Goal: Task Accomplishment & Management: Use online tool/utility

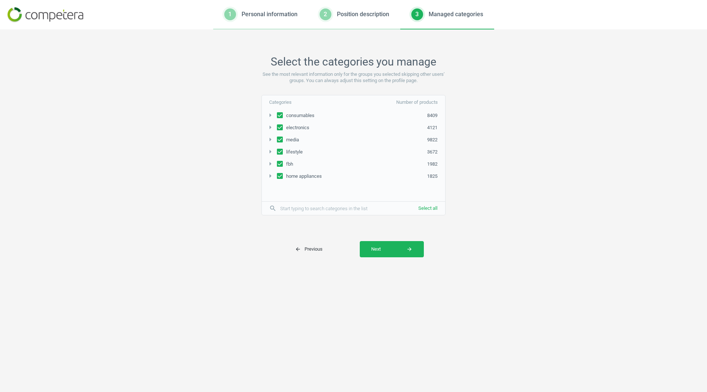
click at [434, 345] on div "Select the categories you manage See the most relevant information only for the…" at bounding box center [353, 210] width 707 height 362
click at [425, 206] on button "Select all" at bounding box center [427, 208] width 35 height 13
click at [366, 247] on button "Next arrow_forward" at bounding box center [392, 249] width 64 height 16
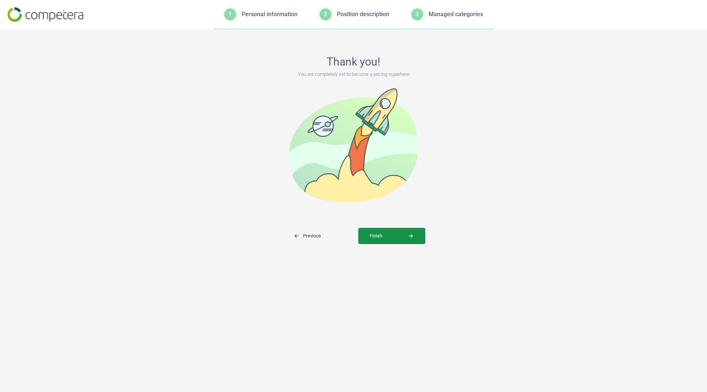
click at [388, 234] on span "Finish arrow_forward" at bounding box center [391, 236] width 44 height 7
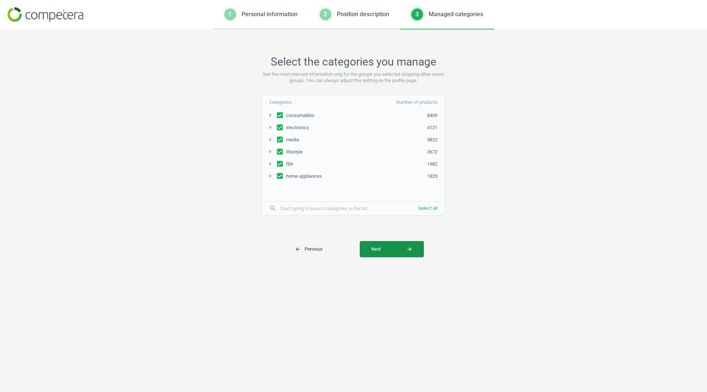
click at [385, 249] on span "Next arrow_forward" at bounding box center [391, 249] width 41 height 7
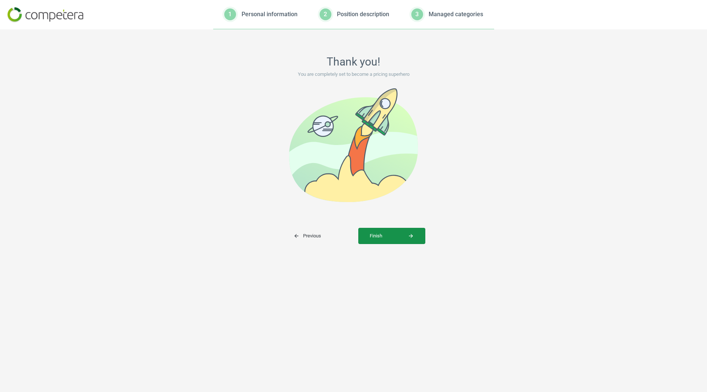
click at [379, 236] on span "Finish arrow_forward" at bounding box center [391, 236] width 44 height 7
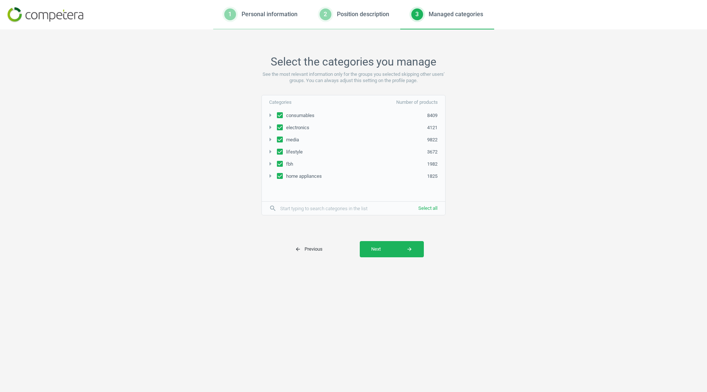
click at [71, 20] on img at bounding box center [45, 14] width 76 height 15
click at [36, 13] on img at bounding box center [45, 14] width 76 height 15
click at [301, 211] on input "text" at bounding box center [331, 208] width 110 height 11
click at [429, 212] on button "Select all" at bounding box center [427, 208] width 35 height 13
click at [386, 246] on span "Next arrow_forward" at bounding box center [391, 249] width 41 height 7
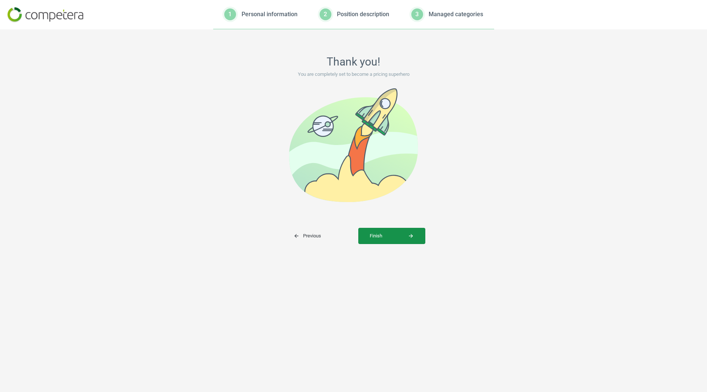
click at [414, 236] on button "Finish arrow_forward" at bounding box center [391, 236] width 67 height 16
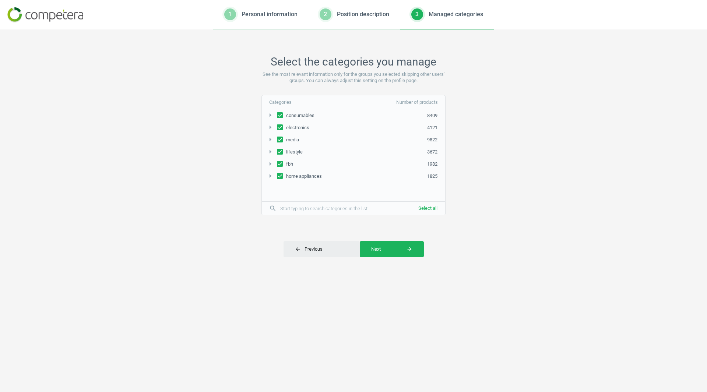
click at [313, 249] on span "arrow_back Previous" at bounding box center [309, 249] width 28 height 7
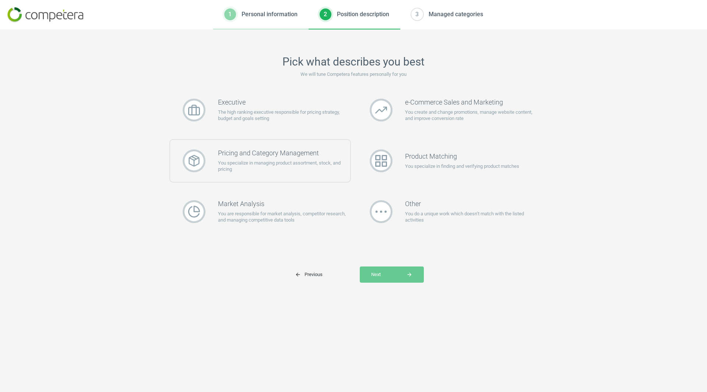
click at [311, 168] on p "You specialize in managing product assortment, stock, and pricing" at bounding box center [284, 166] width 132 height 13
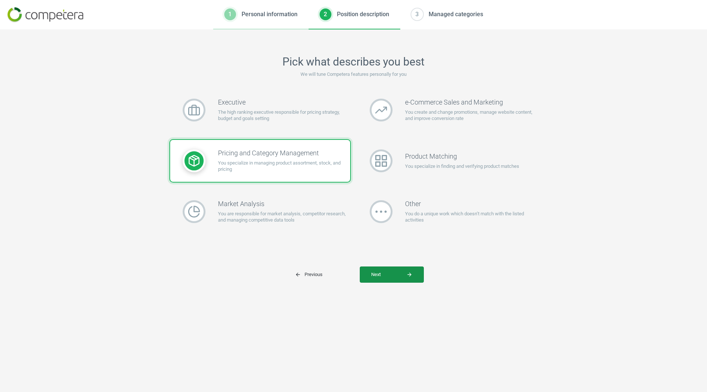
click at [404, 272] on span "Next arrow_forward" at bounding box center [391, 274] width 41 height 7
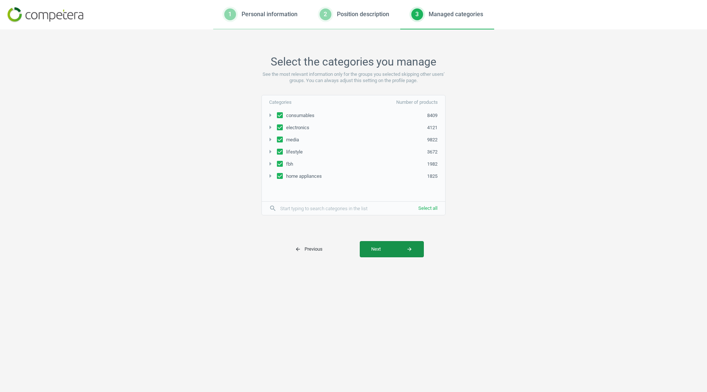
click at [393, 254] on button "Next arrow_forward" at bounding box center [392, 249] width 64 height 16
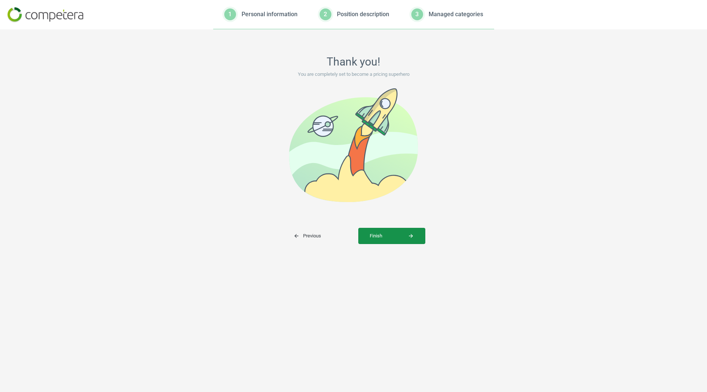
click at [385, 239] on span "Finish arrow_forward" at bounding box center [391, 236] width 44 height 7
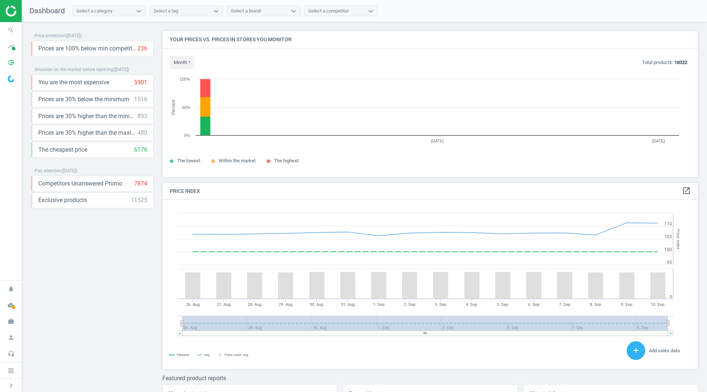
scroll to position [157, 541]
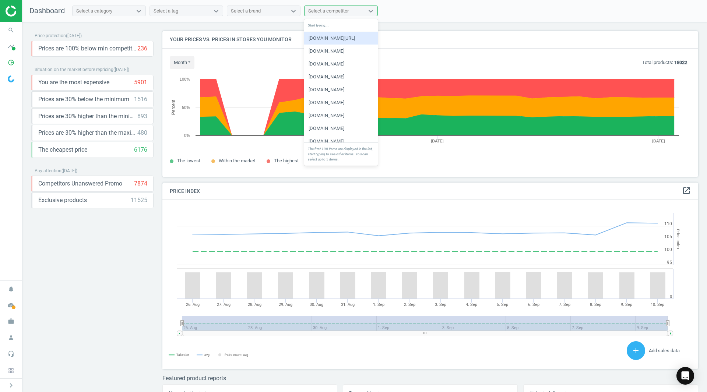
click at [362, 14] on div "Select a competitor" at bounding box center [334, 11] width 60 height 10
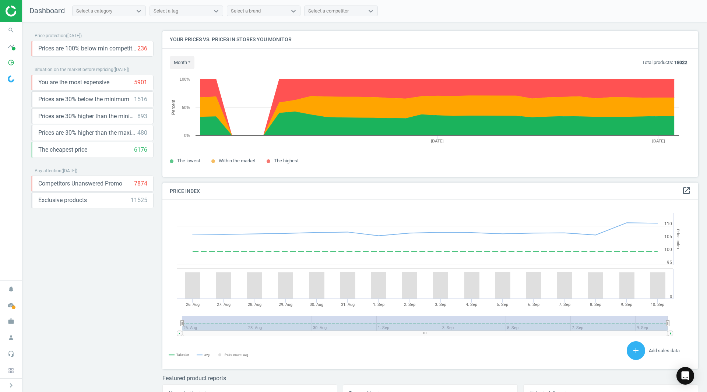
click at [497, 21] on nav "Dashboard Select a category Select a tag Select a brand Select a competitor" at bounding box center [364, 11] width 685 height 22
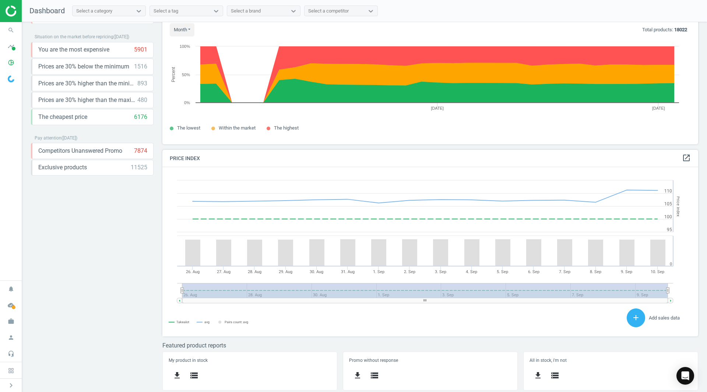
scroll to position [0, 0]
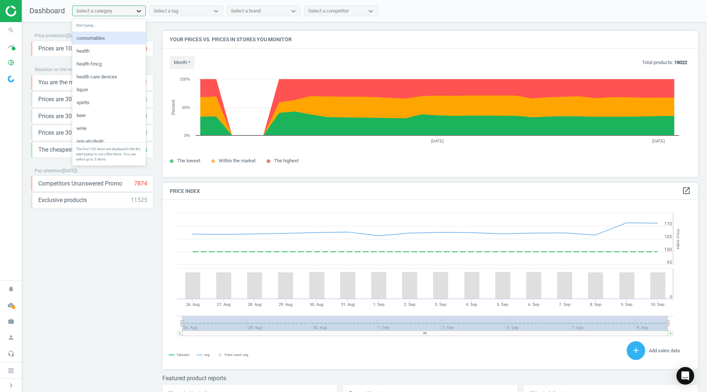
click at [139, 11] on icon at bounding box center [138, 10] width 7 height 7
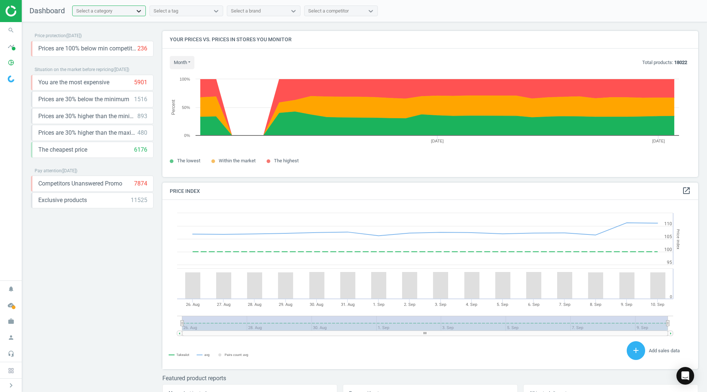
click at [139, 11] on icon at bounding box center [138, 10] width 7 height 7
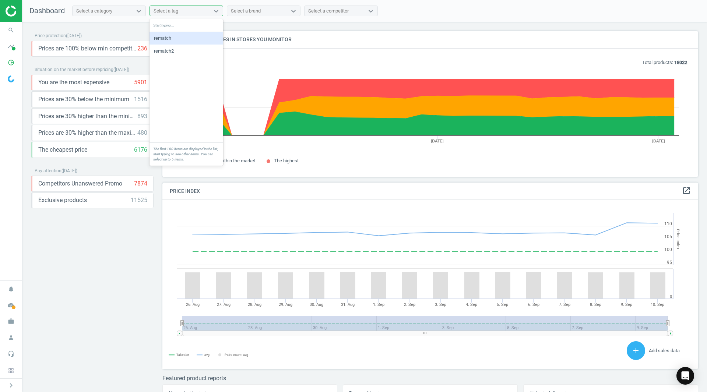
click at [173, 15] on div "Select a tag" at bounding box center [180, 11] width 60 height 10
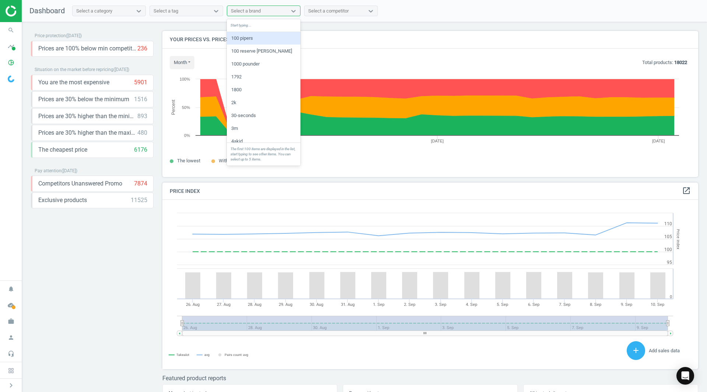
click at [266, 14] on div "Select a brand" at bounding box center [257, 11] width 60 height 10
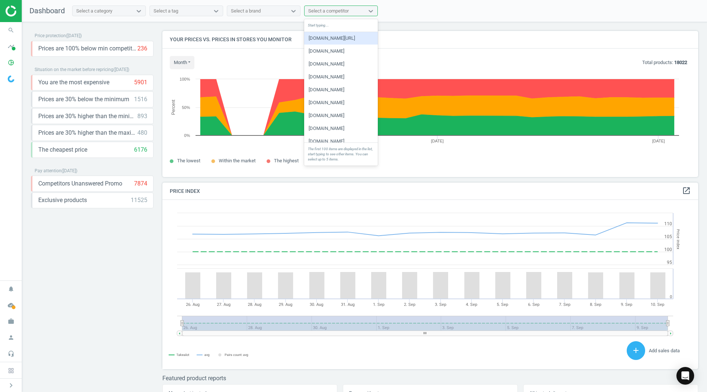
click at [335, 10] on div "Select a competitor" at bounding box center [328, 11] width 40 height 7
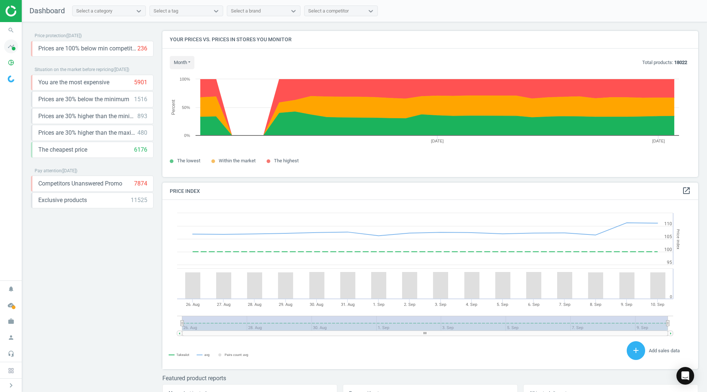
click at [12, 50] on icon "timeline" at bounding box center [11, 46] width 14 height 14
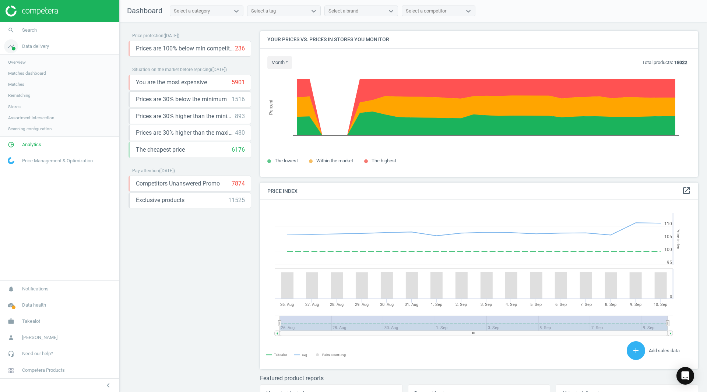
scroll to position [181, 444]
click at [26, 121] on link "Assortment intersection" at bounding box center [59, 117] width 119 height 11
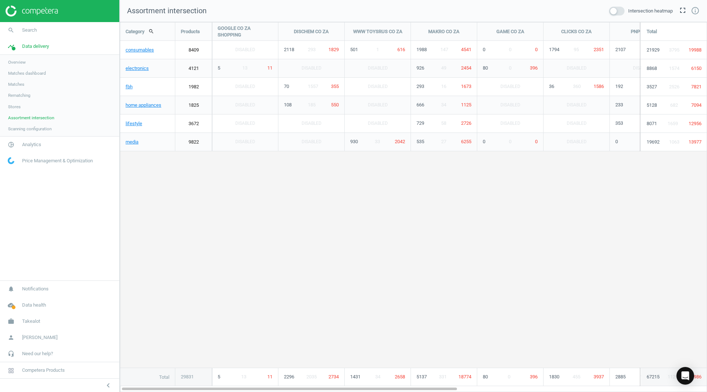
scroll to position [381, 598]
drag, startPoint x: 297, startPoint y: 390, endPoint x: 259, endPoint y: 369, distance: 44.1
click at [259, 369] on div "Category search Products GOOGLE CO ZA SHOPPING DISCHEM CO ZA WWW TOYSRUS CO ZA …" at bounding box center [413, 207] width 587 height 370
click at [696, 11] on icon "info_outline" at bounding box center [694, 10] width 9 height 9
click at [256, 72] on div "5 13 11" at bounding box center [245, 68] width 66 height 18
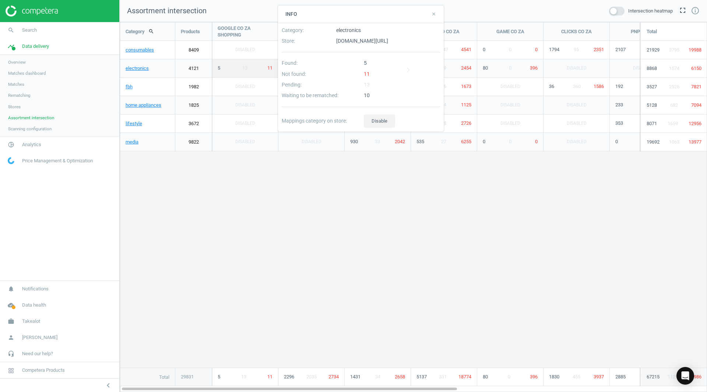
click at [264, 212] on div "Category search Products GOOGLE CO ZA SHOPPING DISCHEM CO ZA WWW TOYSRUS CO ZA …" at bounding box center [413, 204] width 586 height 364
click at [267, 215] on div "Category search Products GOOGLE CO ZA SHOPPING DISCHEM CO ZA WWW TOYSRUS CO ZA …" at bounding box center [413, 204] width 586 height 364
click at [434, 14] on icon "close" at bounding box center [433, 13] width 5 height 5
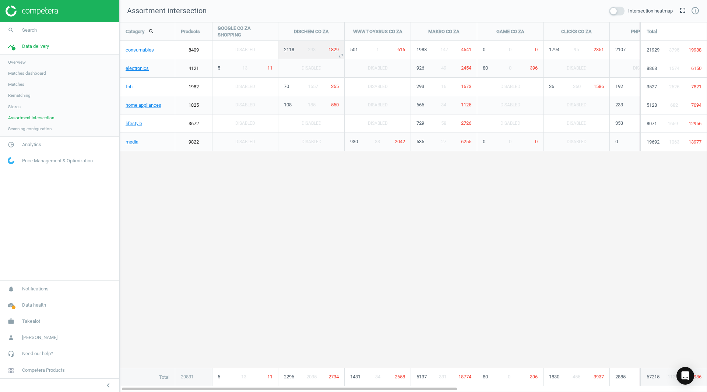
click at [302, 50] on div "293" at bounding box center [311, 49] width 20 height 7
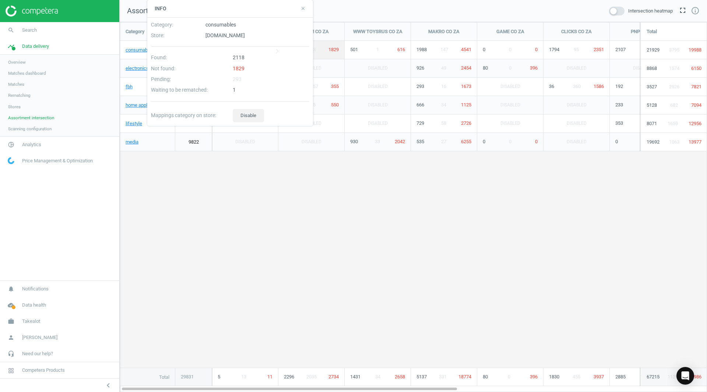
click at [311, 247] on div "Category search Products GOOGLE CO ZA SHOPPING DISCHEM CO ZA WWW TOYSRUS CO ZA …" at bounding box center [413, 204] width 586 height 364
click at [501, 259] on div "Category search Products GOOGLE CO ZA SHOPPING DISCHEM CO ZA WWW TOYSRUS CO ZA …" at bounding box center [413, 204] width 586 height 364
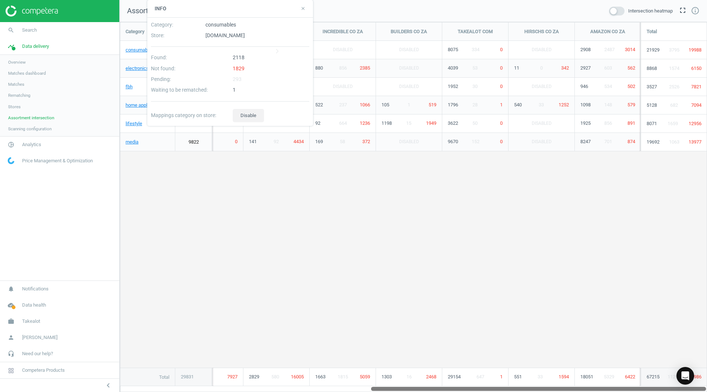
drag, startPoint x: 226, startPoint y: 388, endPoint x: 525, endPoint y: 357, distance: 300.4
click at [525, 357] on div "Category search Products GOOGLE CO ZA SHOPPING DISCHEM CO ZA WWW TOYSRUS CO ZA …" at bounding box center [413, 207] width 587 height 370
click at [326, 260] on div "Category search Products GOOGLE CO ZA SHOPPING DISCHEM CO ZA WWW TOYSRUS CO ZA …" at bounding box center [413, 204] width 586 height 364
click at [304, 9] on icon "close" at bounding box center [302, 8] width 5 height 5
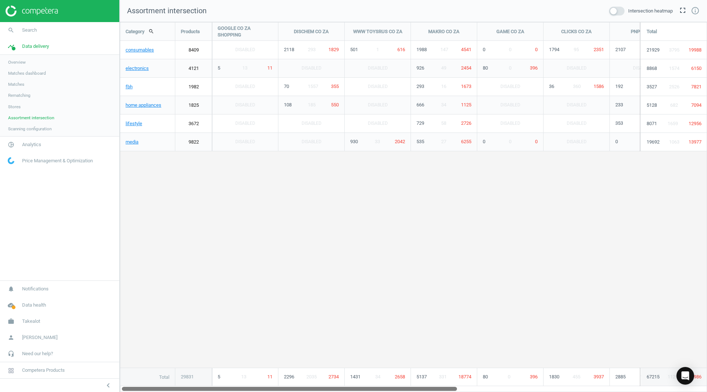
drag, startPoint x: 698, startPoint y: 389, endPoint x: 347, endPoint y: 405, distance: 350.7
click at [347, 392] on html "Group 2 Created with Sketch. ic/cloud_download/grey600 Created with Sketch. gra…" at bounding box center [353, 196] width 707 height 392
click at [18, 74] on span "Matches dashboard" at bounding box center [27, 73] width 38 height 6
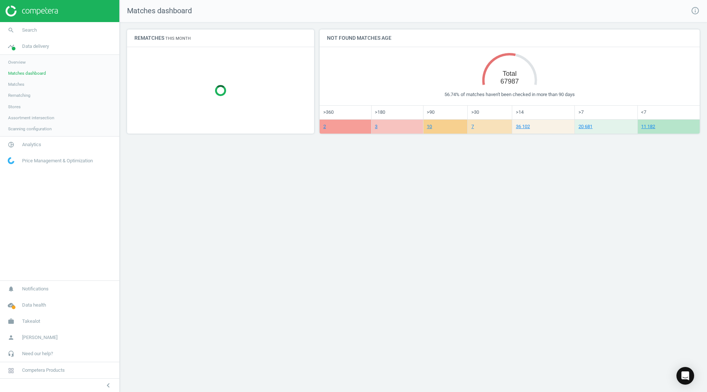
click at [22, 80] on link "Matches" at bounding box center [59, 84] width 119 height 11
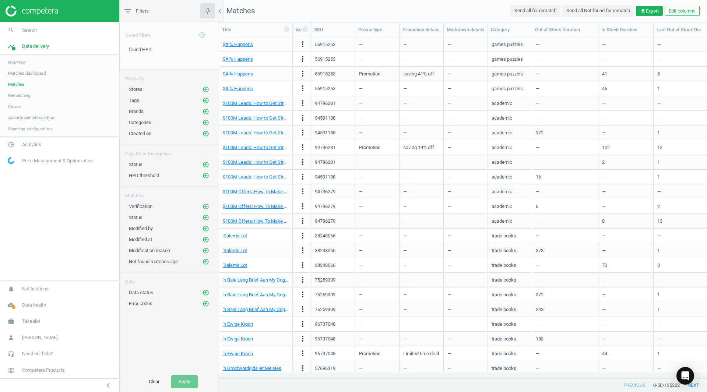
click at [10, 109] on span "Stores" at bounding box center [14, 107] width 13 height 6
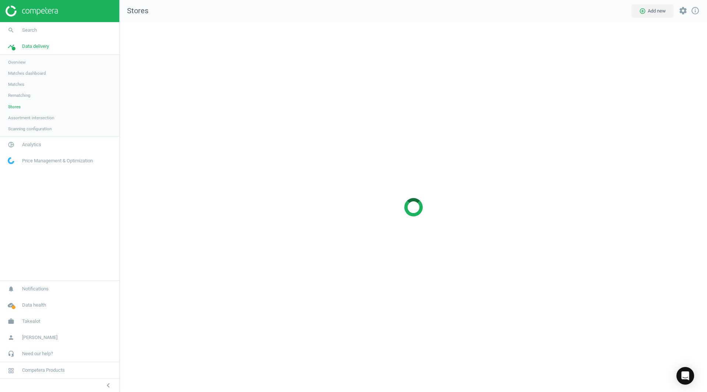
scroll to position [381, 598]
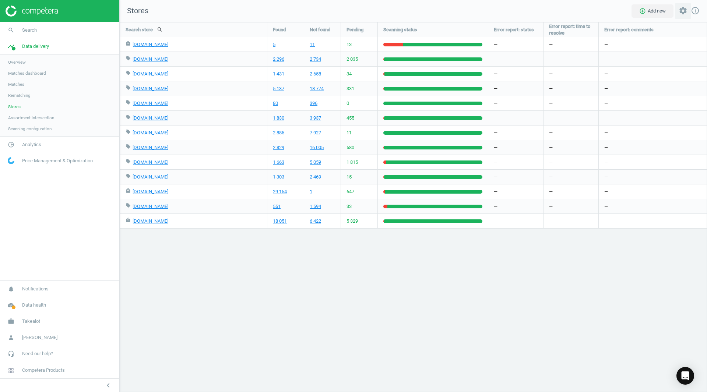
click at [680, 14] on icon "settings" at bounding box center [682, 10] width 9 height 9
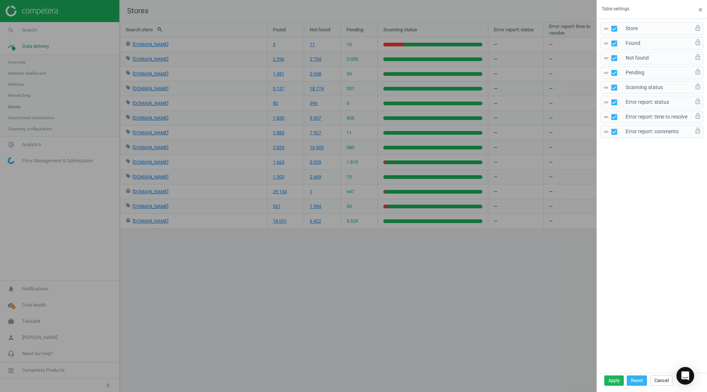
click at [507, 312] on div at bounding box center [353, 196] width 707 height 392
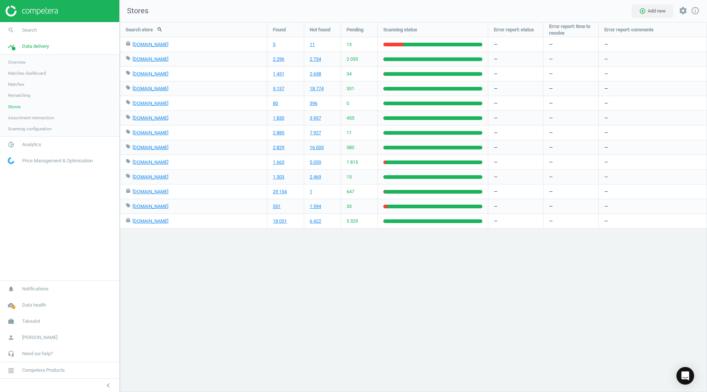
click at [20, 129] on span "Scanning configuration" at bounding box center [29, 129] width 43 height 6
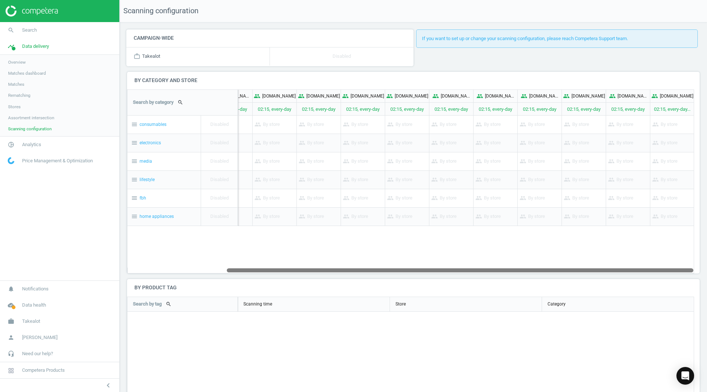
drag, startPoint x: 469, startPoint y: 271, endPoint x: 626, endPoint y: 254, distance: 157.7
click at [626, 254] on div "Search by category search people google.co.za/shopping 02:15, every-day people …" at bounding box center [410, 181] width 567 height 184
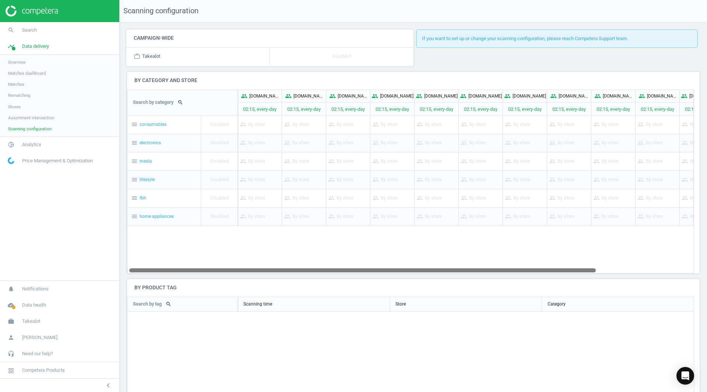
drag, startPoint x: 270, startPoint y: 268, endPoint x: 116, endPoint y: 262, distance: 154.3
click at [116, 262] on section "search Search timeline Data delivery Overview Matches dashboard Matches Rematch…" at bounding box center [353, 196] width 707 height 392
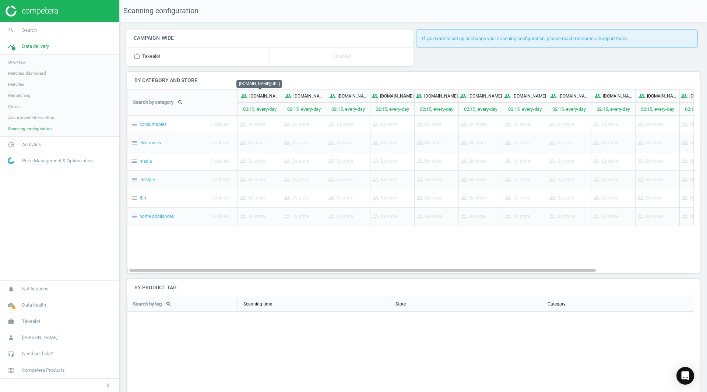
click at [259, 98] on p "google.co.za/shopping" at bounding box center [263, 96] width 29 height 6
click at [243, 95] on icon "people" at bounding box center [244, 96] width 7 height 7
click at [243, 113] on p "02:15, every-day" at bounding box center [260, 109] width 44 height 13
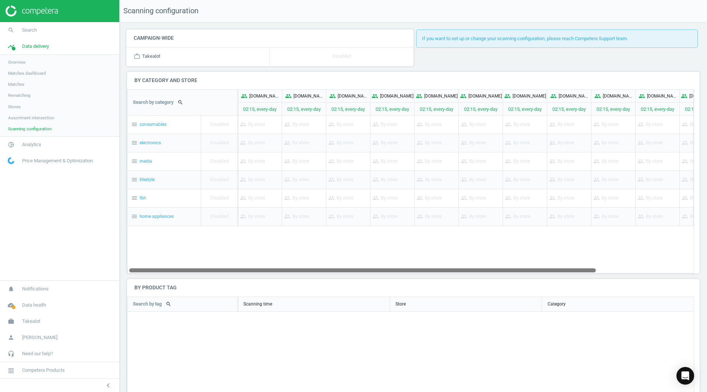
drag, startPoint x: 236, startPoint y: 270, endPoint x: 234, endPoint y: 277, distance: 7.1
click at [234, 277] on div "Campaign-wide work_outline Takealot Disabled If you want to set up or change yo…" at bounding box center [413, 207] width 587 height 370
click at [526, 263] on div "Search by category search people google.co.za/shopping 02:15, every-day people …" at bounding box center [410, 181] width 567 height 184
click at [30, 46] on span "Data delivery" at bounding box center [35, 46] width 27 height 7
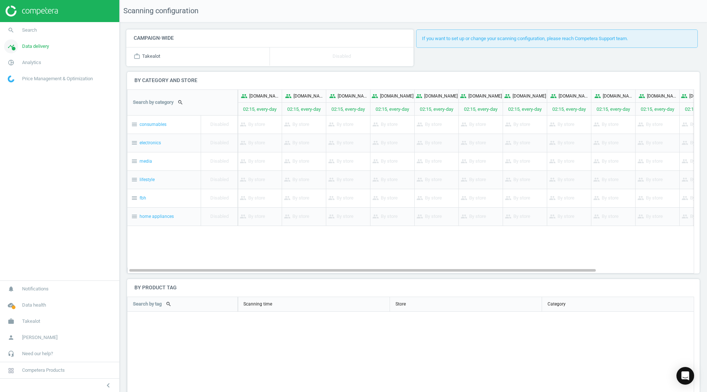
click at [14, 46] on icon "timeline" at bounding box center [11, 46] width 14 height 14
click at [29, 146] on span "Analytics" at bounding box center [31, 144] width 19 height 7
click at [15, 89] on span "Products" at bounding box center [16, 89] width 17 height 6
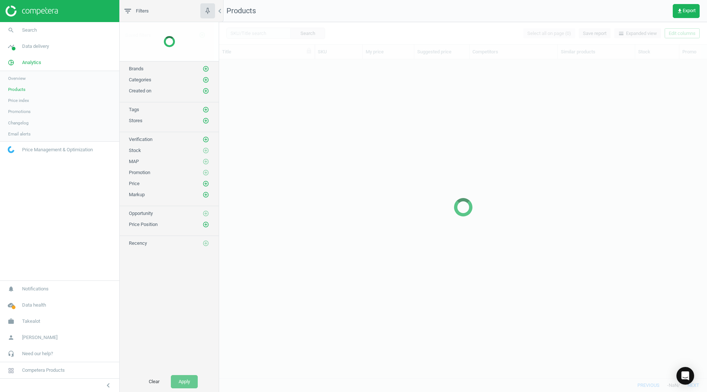
scroll to position [308, 482]
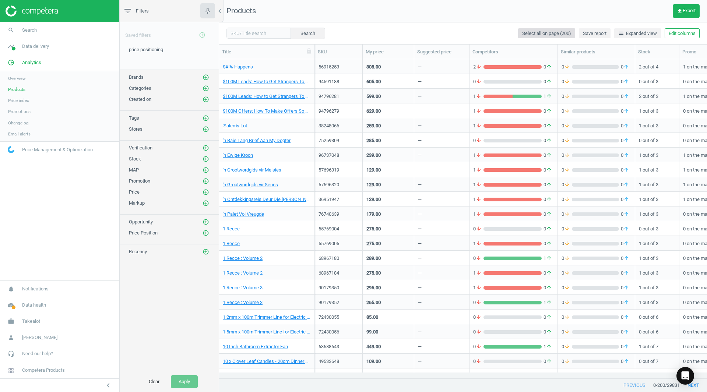
click at [542, 34] on span "Select all on page (200)" at bounding box center [546, 33] width 49 height 7
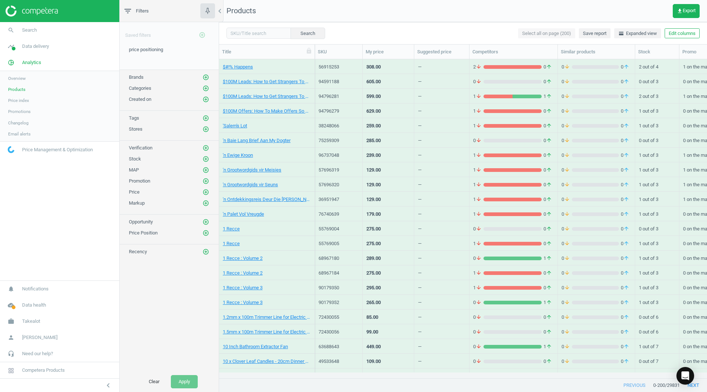
click at [461, 32] on div "Search Select all on page (200) Save report horizontal_split Expanded view Edit…" at bounding box center [463, 33] width 488 height 22
click at [204, 252] on icon "add_circle_outline" at bounding box center [205, 251] width 7 height 7
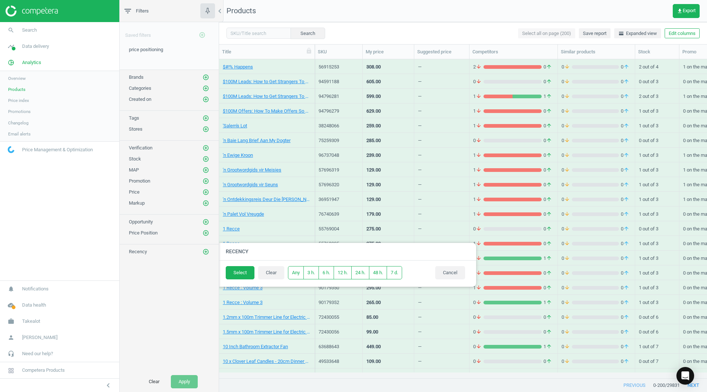
click at [361, 22] on div at bounding box center [572, 196] width 707 height 392
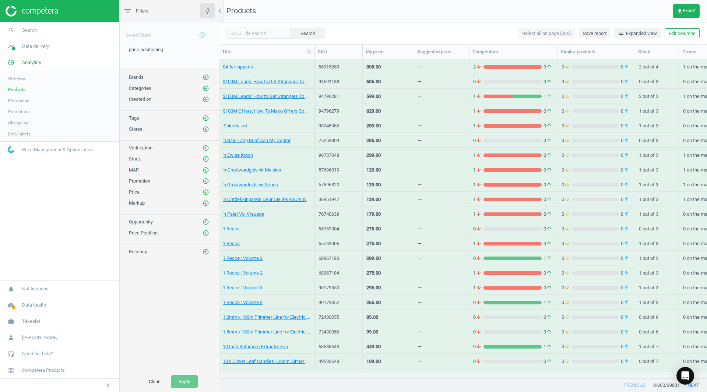
click at [24, 121] on span "Changelog" at bounding box center [18, 123] width 21 height 6
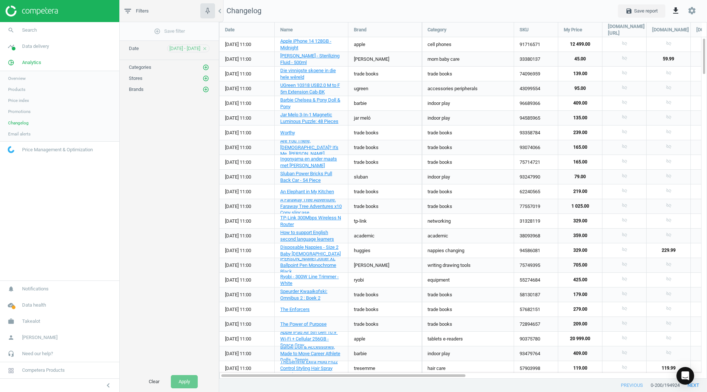
scroll to position [368, 499]
drag, startPoint x: 245, startPoint y: 375, endPoint x: 210, endPoint y: 333, distance: 54.8
click at [210, 333] on div "filter_list Filters chevron_left add_circle_outline Save filter Date 10 Sep - 1…" at bounding box center [413, 196] width 587 height 392
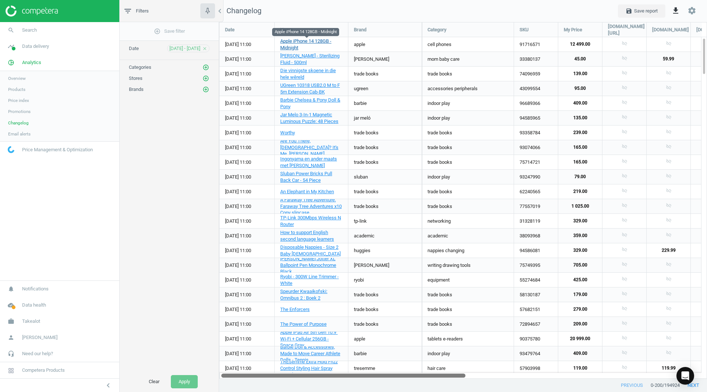
click at [289, 47] on span "Apple iPhone 14 128GB - Midnight" at bounding box center [305, 44] width 51 height 12
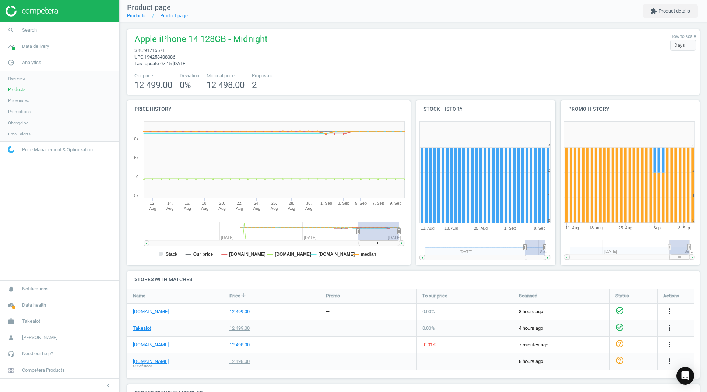
click at [619, 310] on icon "check_circle_outline" at bounding box center [619, 310] width 9 height 9
click at [677, 45] on div "Days" at bounding box center [683, 45] width 26 height 11
click at [35, 40] on link "timeline Data delivery" at bounding box center [59, 46] width 119 height 16
click at [18, 105] on span "Stores" at bounding box center [14, 107] width 13 height 6
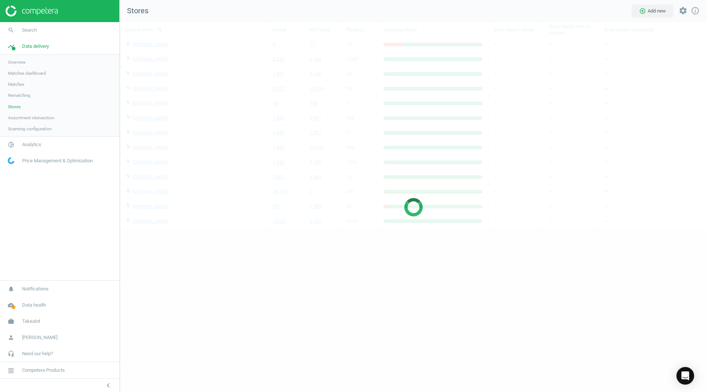
scroll to position [381, 598]
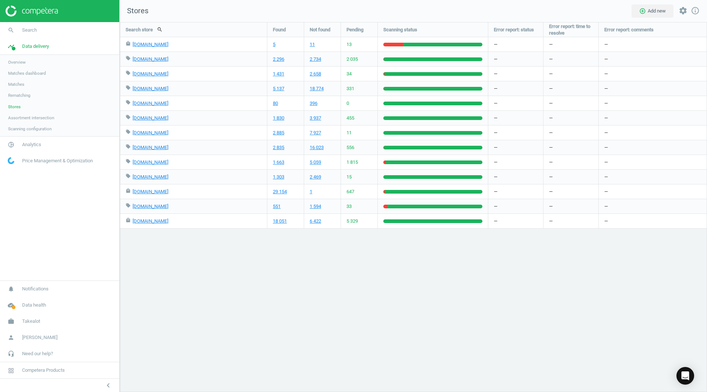
click at [21, 128] on span "Scanning configuration" at bounding box center [29, 129] width 43 height 6
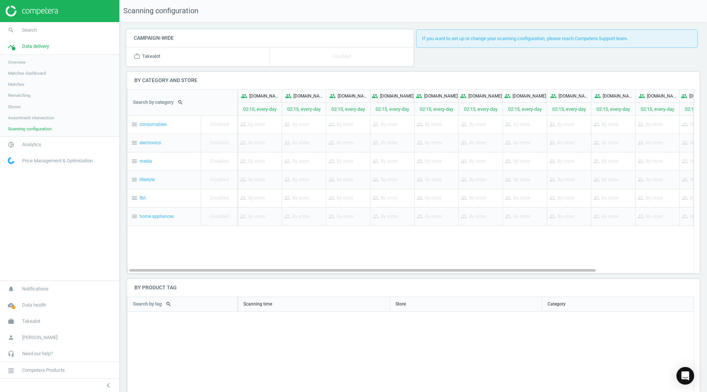
click at [20, 118] on span "Assortment intersection" at bounding box center [31, 118] width 46 height 6
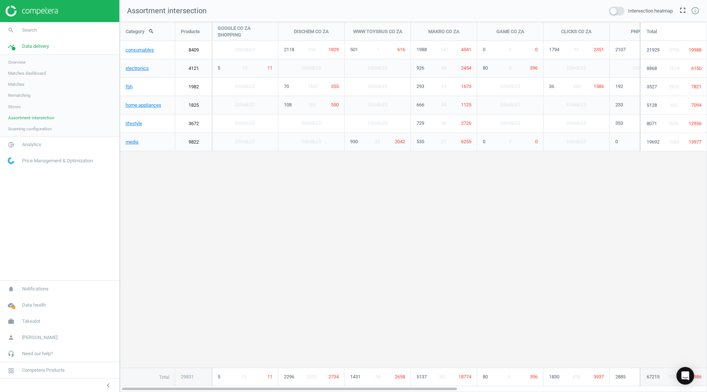
scroll to position [381, 598]
click at [688, 378] on icon "Open Intercom Messenger" at bounding box center [684, 376] width 8 height 10
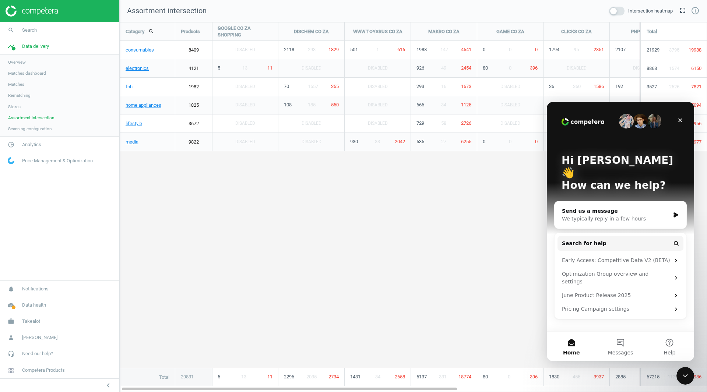
scroll to position [0, 0]
click at [680, 119] on icon "Close" at bounding box center [680, 120] width 6 height 6
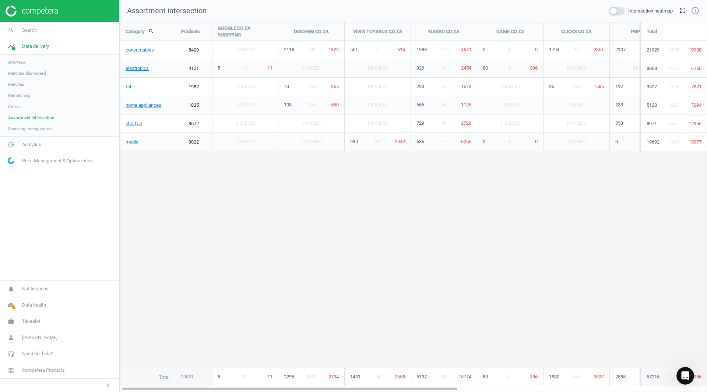
click at [162, 237] on div "Category search Products GOOGLE CO ZA SHOPPING DISCHEM CO ZA WWW TOYSRUS CO ZA …" at bounding box center [413, 204] width 586 height 364
click at [24, 130] on span "Scanning configuration" at bounding box center [29, 129] width 43 height 6
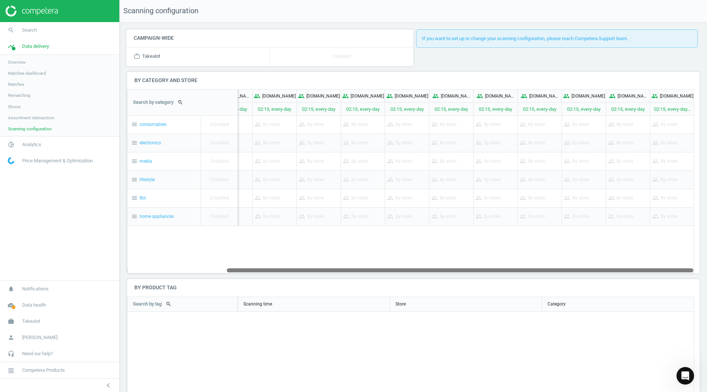
drag, startPoint x: 297, startPoint y: 271, endPoint x: 445, endPoint y: 264, distance: 148.1
click at [445, 264] on div "Search by category search people google.co.za/shopping 02:15, every-day people …" at bounding box center [410, 181] width 567 height 184
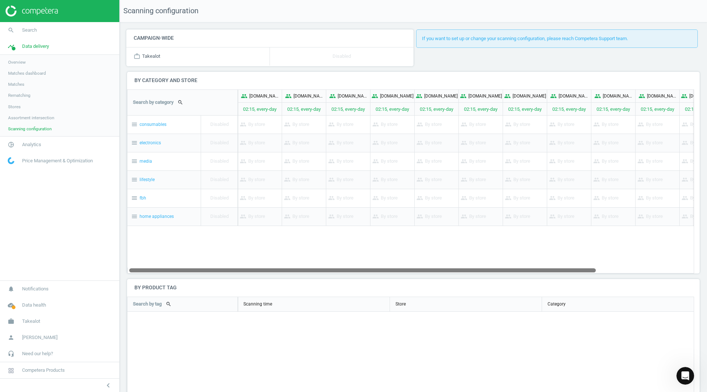
drag, startPoint x: 327, startPoint y: 270, endPoint x: 178, endPoint y: 274, distance: 148.4
click at [178, 274] on div "Campaign-wide work_outline Takealot Disabled If you want to set up or change yo…" at bounding box center [413, 207] width 587 height 370
click at [29, 13] on img at bounding box center [32, 11] width 52 height 11
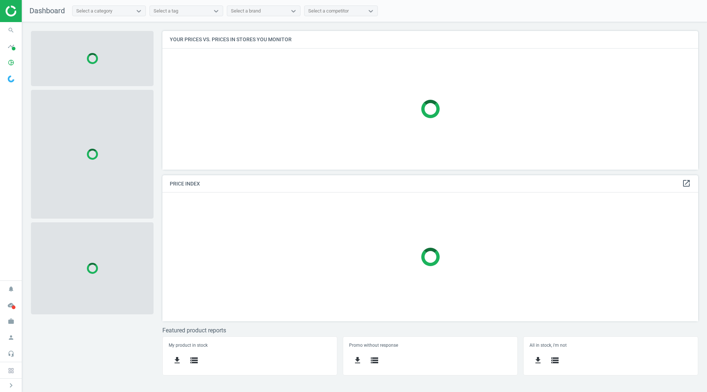
scroll to position [150, 547]
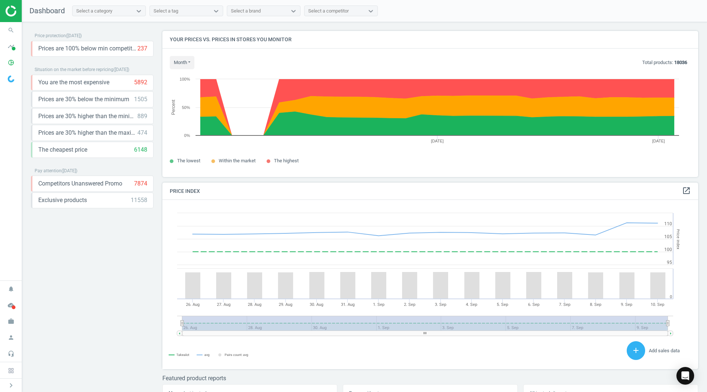
scroll to position [181, 541]
